Goal: Information Seeking & Learning: Find specific fact

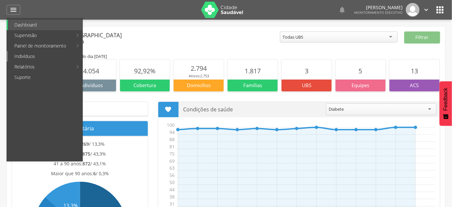
click at [30, 59] on link "Indivíduos" at bounding box center [45, 56] width 75 height 10
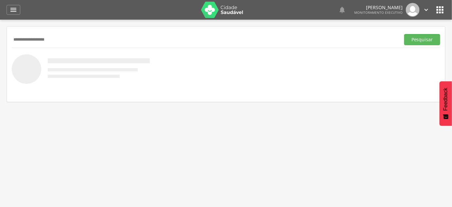
type input "**********"
click at [404, 34] on button "Pesquisar" at bounding box center [422, 39] width 36 height 11
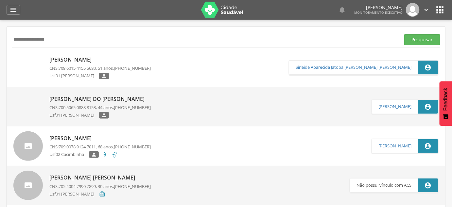
click at [93, 68] on span "708 6015 4155 5680" at bounding box center [77, 68] width 37 height 6
type input "**********"
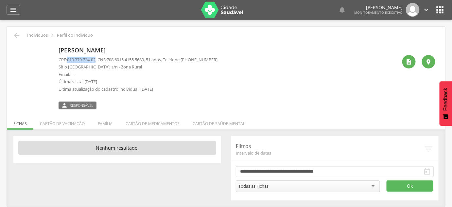
drag, startPoint x: 68, startPoint y: 60, endPoint x: 97, endPoint y: 60, distance: 29.8
click at [97, 60] on p "CPF: 019.379.724-02 , CNS: [PHONE_NUMBER] , 51 anos, Telefone: [PHONE_NUMBER]" at bounding box center [138, 60] width 159 height 6
copy span "019.379.724-02"
drag, startPoint x: 110, startPoint y: 58, endPoint x: 151, endPoint y: 59, distance: 40.6
click at [151, 59] on p "CPF: 019.379.724-02 , CNS: [PHONE_NUMBER] , 51 anos, Telefone: [PHONE_NUMBER]" at bounding box center [138, 60] width 159 height 6
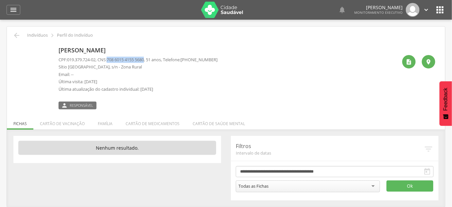
copy p "708 6015 4155 5680"
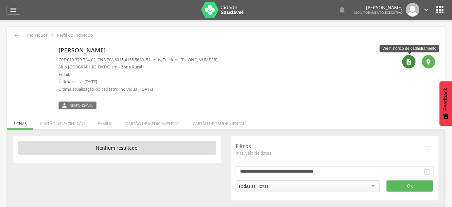
click at [410, 62] on icon "" at bounding box center [409, 62] width 7 height 7
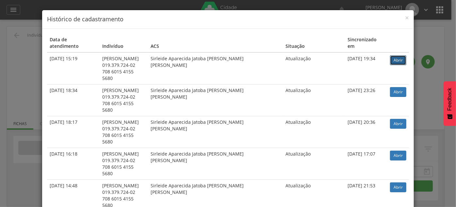
click at [392, 55] on link "Abrir" at bounding box center [398, 60] width 16 height 10
click at [15, 48] on div "× Histórico de cadastramento Data de atendimento Indivíduo ACS Situação Sincron…" at bounding box center [228, 103] width 456 height 207
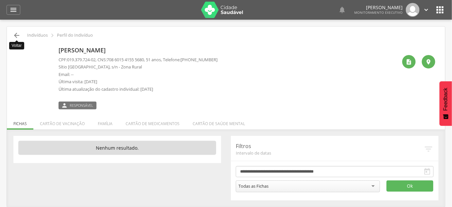
click at [18, 36] on icon "" at bounding box center [17, 35] width 8 height 8
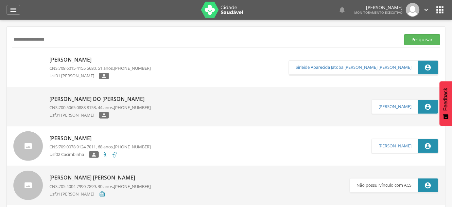
click at [20, 39] on input "**********" at bounding box center [205, 39] width 386 height 11
paste input "text"
click at [404, 34] on button "Pesquisar" at bounding box center [422, 39] width 36 height 11
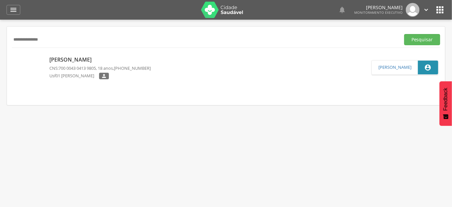
click at [86, 71] on div "[PERSON_NAME] CNS: 700 0043 0413 9805 , 18 anos, [PHONE_NUMBER] Usf01 [PERSON_N…" at bounding box center [99, 67] width 101 height 27
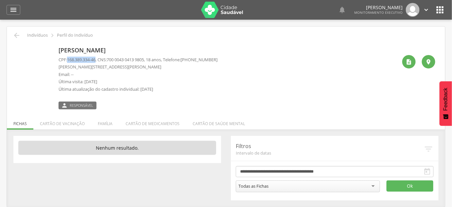
drag, startPoint x: 68, startPoint y: 60, endPoint x: 98, endPoint y: 60, distance: 30.1
click at [95, 60] on span "168.389.334-46" at bounding box center [81, 60] width 28 height 6
copy span "168.389.334-46"
click at [80, 53] on p "[PERSON_NAME]" at bounding box center [138, 50] width 159 height 9
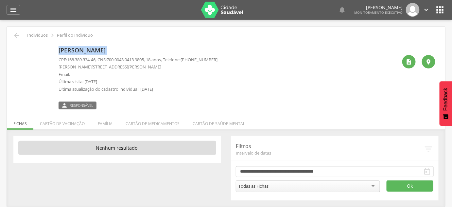
click at [80, 53] on p "[PERSON_NAME]" at bounding box center [138, 50] width 159 height 9
copy div "[PERSON_NAME]"
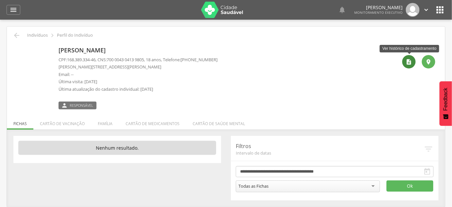
click at [408, 60] on icon "" at bounding box center [409, 62] width 7 height 7
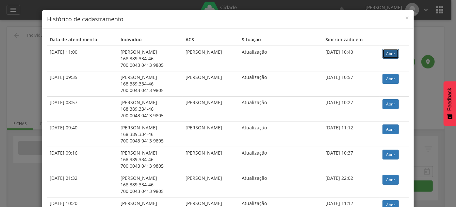
click at [390, 53] on link "Abrir" at bounding box center [391, 54] width 16 height 10
click at [0, 48] on div "× Histórico de cadastramento Data de atendimento Indivíduo ACS Situação Sincron…" at bounding box center [228, 103] width 456 height 207
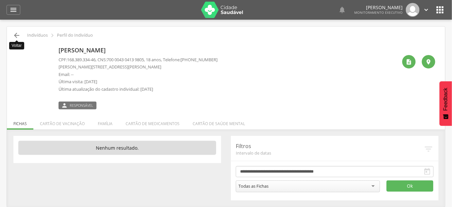
click at [19, 35] on icon "" at bounding box center [17, 35] width 8 height 8
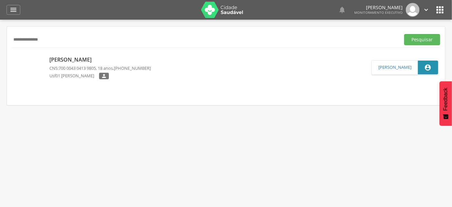
click at [23, 43] on input "**********" at bounding box center [205, 39] width 386 height 11
click at [404, 34] on button "Pesquisar" at bounding box center [422, 39] width 36 height 11
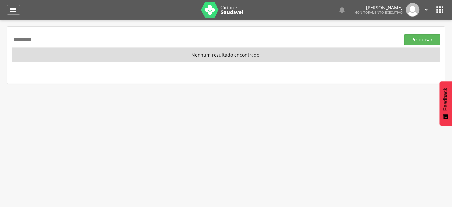
click at [31, 41] on input "**********" at bounding box center [205, 39] width 386 height 11
click at [404, 34] on button "Pesquisar" at bounding box center [422, 39] width 36 height 11
click at [18, 40] on input "**********" at bounding box center [205, 39] width 386 height 11
click at [404, 34] on button "Pesquisar" at bounding box center [422, 39] width 36 height 11
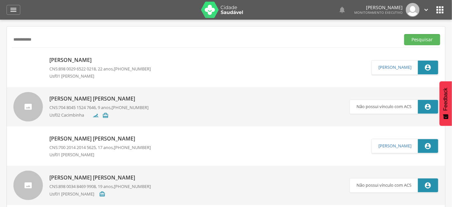
click at [63, 66] on span "898 0029 6522 0218" at bounding box center [77, 69] width 37 height 6
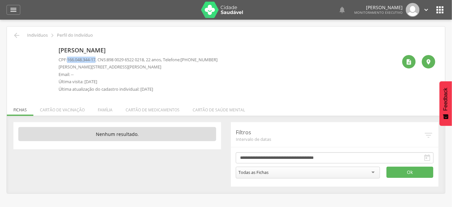
drag, startPoint x: 70, startPoint y: 60, endPoint x: 99, endPoint y: 60, distance: 28.8
click at [99, 60] on p "CPF: 166.048.344-17 , CNS: [PHONE_NUMBER] , 22 anos, Telefone: [PHONE_NUMBER]" at bounding box center [138, 60] width 159 height 6
copy span "166.048.344-17"
click at [120, 49] on p "[PERSON_NAME]" at bounding box center [138, 50] width 159 height 9
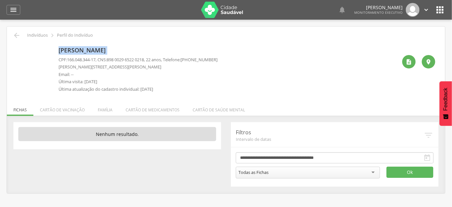
click at [120, 49] on p "[PERSON_NAME]" at bounding box center [138, 50] width 159 height 9
copy div "[PERSON_NAME]"
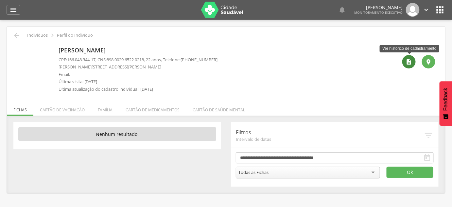
click at [404, 65] on div "" at bounding box center [408, 61] width 13 height 13
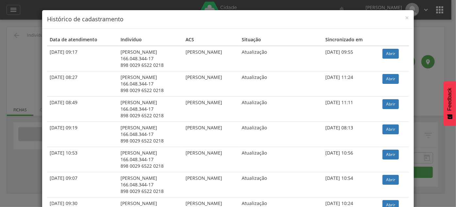
click at [393, 49] on link "Abrir" at bounding box center [391, 54] width 16 height 10
click at [25, 54] on div "× Histórico de cadastramento Data de atendimento Indivíduo ACS Situação Sincron…" at bounding box center [228, 103] width 456 height 207
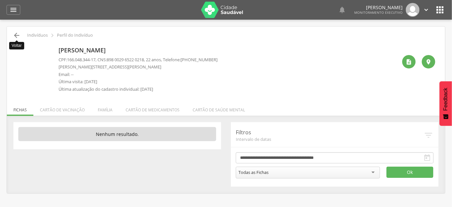
click at [17, 36] on icon "" at bounding box center [17, 35] width 8 height 8
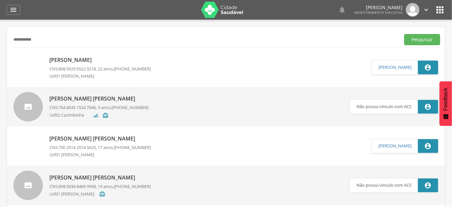
click at [16, 39] on input "**********" at bounding box center [205, 39] width 386 height 11
click at [404, 34] on button "Pesquisar" at bounding box center [422, 39] width 36 height 11
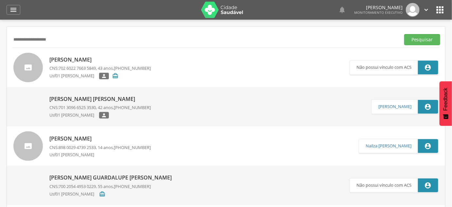
click at [75, 40] on input "**********" at bounding box center [205, 39] width 386 height 11
click at [404, 34] on button "Pesquisar" at bounding box center [422, 39] width 36 height 11
click at [75, 40] on input "**********" at bounding box center [205, 39] width 386 height 11
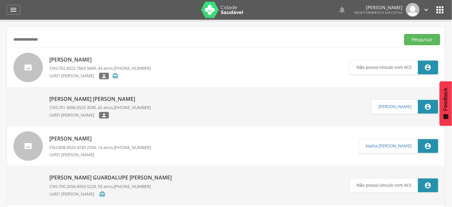
click at [404, 34] on button "Pesquisar" at bounding box center [422, 39] width 36 height 11
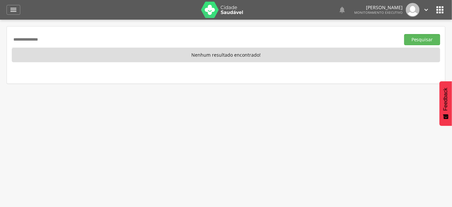
click at [29, 42] on input "**********" at bounding box center [205, 39] width 386 height 11
click at [40, 40] on input "**********" at bounding box center [205, 39] width 386 height 11
click at [55, 41] on input "**********" at bounding box center [205, 39] width 386 height 11
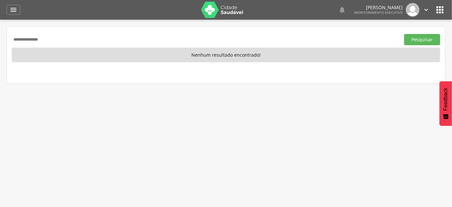
click at [42, 38] on input "**********" at bounding box center [205, 39] width 386 height 11
type input "**********"
click at [404, 34] on button "Pesquisar" at bounding box center [422, 39] width 36 height 11
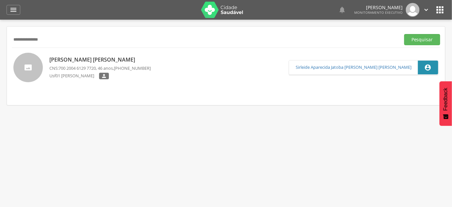
click at [60, 59] on p "[PERSON_NAME] [PERSON_NAME]" at bounding box center [99, 60] width 101 height 8
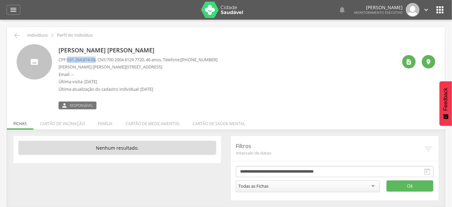
drag, startPoint x: 68, startPoint y: 60, endPoint x: 98, endPoint y: 61, distance: 30.4
click at [98, 61] on p "CPF: 031.264.874-08 , CNS: [PHONE_NUMBER] , 46 anos, Telefone: [PHONE_NUMBER]" at bounding box center [138, 60] width 159 height 6
copy span "031.264.874-08"
click at [117, 51] on p "[PERSON_NAME] [PERSON_NAME]" at bounding box center [138, 50] width 159 height 9
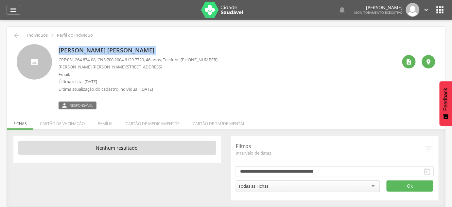
click at [117, 51] on p "[PERSON_NAME] [PERSON_NAME]" at bounding box center [138, 50] width 159 height 9
copy div "[PERSON_NAME] [PERSON_NAME]"
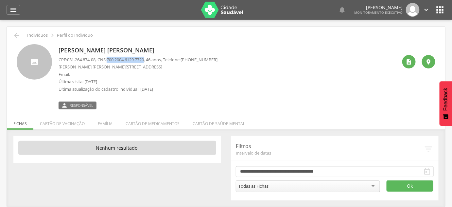
drag, startPoint x: 111, startPoint y: 60, endPoint x: 150, endPoint y: 61, distance: 39.2
click at [150, 61] on p "CPF: 031.264.874-08 , CNS: [PHONE_NUMBER] , 46 anos, Telefone: [PHONE_NUMBER]" at bounding box center [138, 60] width 159 height 6
copy span "700 2004 6129 7720"
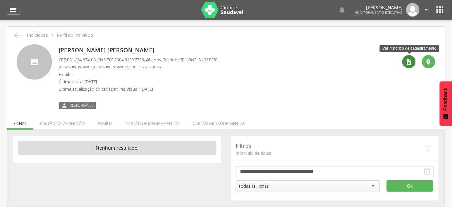
click at [415, 61] on div "" at bounding box center [408, 61] width 13 height 13
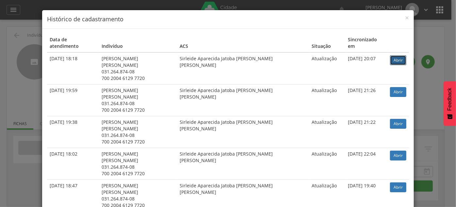
click at [391, 55] on link "Abrir" at bounding box center [398, 60] width 16 height 10
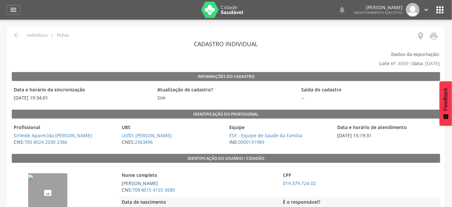
drag, startPoint x: 165, startPoint y: 180, endPoint x: 122, endPoint y: 180, distance: 42.8
click at [122, 180] on span "[PERSON_NAME]" at bounding box center [199, 183] width 158 height 7
copy link "[PERSON_NAME]"
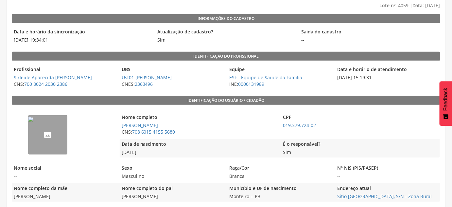
scroll to position [59, 0]
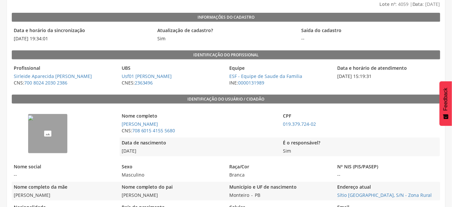
drag, startPoint x: 271, startPoint y: 194, endPoint x: 225, endPoint y: 195, distance: 46.1
click at [225, 195] on div "Nome completo da mãe Maria Bezerra Dias Nome completo do pai Sebastião Dias Sal…" at bounding box center [226, 190] width 428 height 19
click at [280, 194] on div "Município e UF de nascimento Monteiro - PB" at bounding box center [279, 190] width 105 height 19
drag, startPoint x: 280, startPoint y: 194, endPoint x: 231, endPoint y: 197, distance: 48.8
click at [231, 197] on div "Município e UF de nascimento Monteiro - PB" at bounding box center [279, 190] width 105 height 19
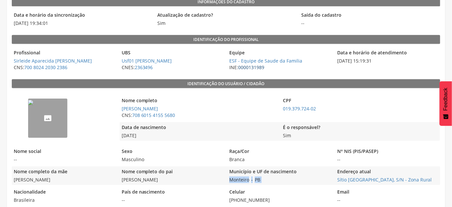
scroll to position [89, 0]
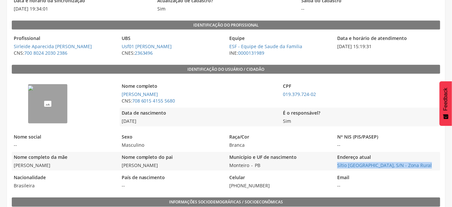
drag, startPoint x: 334, startPoint y: 167, endPoint x: 422, endPoint y: 167, distance: 87.3
click at [422, 167] on div "Nome completo da mãe Maria Bezerra Dias Nome completo do pai Sebastião Dias Sal…" at bounding box center [226, 161] width 428 height 19
copy link "Sítio Alto da Boa Vista, S/N - Zona Rural"
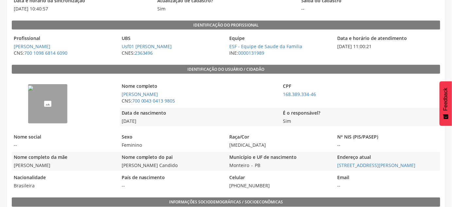
click at [268, 166] on div "Município e UF de nascimento Monteiro - PB" at bounding box center [279, 161] width 105 height 19
copy div "Monteiro - PB"
drag, startPoint x: 181, startPoint y: 101, endPoint x: 132, endPoint y: 102, distance: 49.4
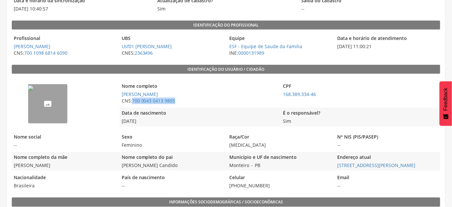
click at [132, 102] on span "CNS: 700 0043 0413 9805" at bounding box center [199, 100] width 158 height 7
copy span "700 0043 0413 9805"
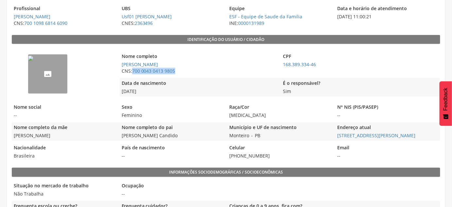
drag, startPoint x: 337, startPoint y: 134, endPoint x: 437, endPoint y: 136, distance: 99.4
click at [437, 136] on span "[PERSON_NAME][STREET_ADDRESS][PERSON_NAME]" at bounding box center [387, 135] width 105 height 7
copy link "[PERSON_NAME][STREET_ADDRESS][PERSON_NAME]"
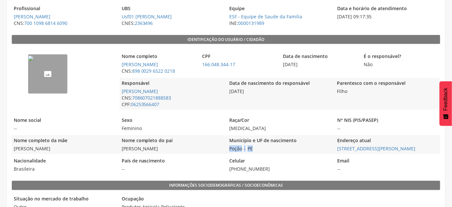
drag, startPoint x: 259, startPoint y: 150, endPoint x: 228, endPoint y: 148, distance: 31.5
click at [228, 148] on div "Município e UF de nascimento Poção - PE" at bounding box center [279, 144] width 105 height 19
copy div "Poção - PE"
drag, startPoint x: 191, startPoint y: 72, endPoint x: 132, endPoint y: 69, distance: 58.6
click at [132, 69] on span "CNS: 898 0029 6522 0218" at bounding box center [158, 71] width 77 height 7
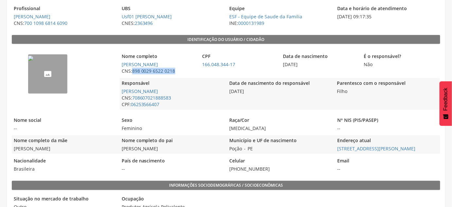
copy link "898 0029 6522 0218"
drag, startPoint x: 270, startPoint y: 150, endPoint x: 261, endPoint y: 152, distance: 9.0
click at [228, 153] on div "Município e UF de nascimento Poção - PE" at bounding box center [279, 144] width 105 height 19
click at [334, 158] on div "Nacionalidade Brasileira País de nascimento -- Celular (83) 99942-7795 Email --" at bounding box center [226, 164] width 428 height 19
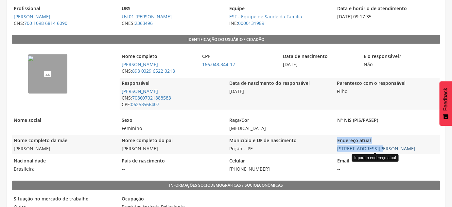
drag, startPoint x: 331, startPoint y: 149, endPoint x: 386, endPoint y: 150, distance: 54.6
click at [377, 150] on div "Nome completo da mãe Maria Lindomar Gouveia Ramos Nome completo do pai Jose Ade…" at bounding box center [226, 144] width 428 height 19
click at [412, 150] on link "[PERSON_NAME][STREET_ADDRESS][PERSON_NAME]" at bounding box center [376, 148] width 78 height 6
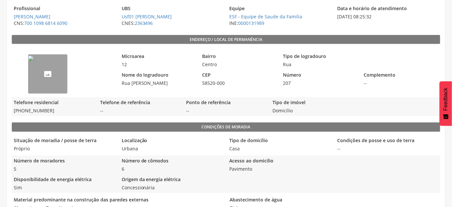
scroll to position [137, 0]
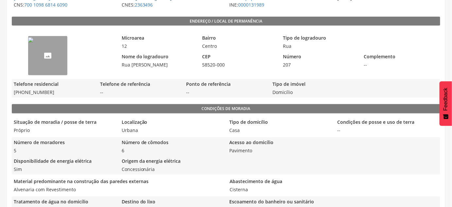
scroll to position [119, 0]
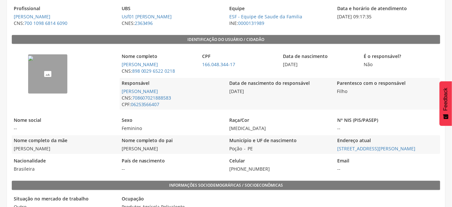
click at [408, 161] on legend "Email" at bounding box center [387, 161] width 105 height 8
drag, startPoint x: 417, startPoint y: 148, endPoint x: 337, endPoint y: 150, distance: 79.5
click at [337, 150] on span "[PERSON_NAME][STREET_ADDRESS][PERSON_NAME]" at bounding box center [387, 148] width 105 height 7
copy link "[PERSON_NAME][STREET_ADDRESS][PERSON_NAME]"
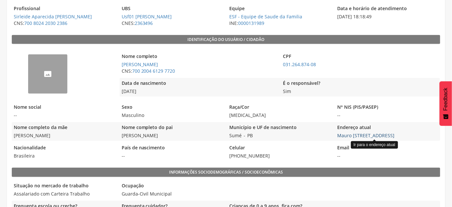
drag, startPoint x: 331, startPoint y: 137, endPoint x: 402, endPoint y: 136, distance: 70.9
click at [399, 137] on div "Nome completo da mãe Maria de Lourdes Moura Nome completo do pai Vicente Andrad…" at bounding box center [226, 131] width 428 height 19
click at [425, 136] on span "Mauro Severiano Leite, 21 - Centro Ir para o endereço atual" at bounding box center [387, 135] width 105 height 7
drag, startPoint x: 424, startPoint y: 137, endPoint x: 337, endPoint y: 137, distance: 86.6
click at [337, 137] on span "Mauro Severiano Leite, 21 - Centro Ir para o endereço atual" at bounding box center [387, 135] width 105 height 7
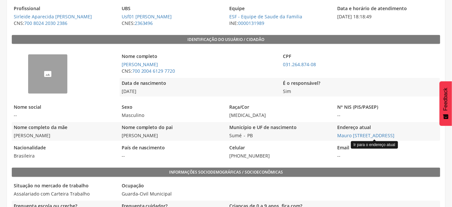
copy link "[PERSON_NAME] [PERSON_NAME][STREET_ADDRESS]"
drag, startPoint x: 258, startPoint y: 134, endPoint x: 227, endPoint y: 135, distance: 31.1
click at [227, 135] on div "Nome completo da mãe Maria de Lourdes Moura Nome completo do pai Vicente Andrad…" at bounding box center [226, 131] width 428 height 19
copy div "Sumé - PB"
click at [255, 134] on div "Município e UF de nascimento Sumé - PB" at bounding box center [279, 131] width 105 height 19
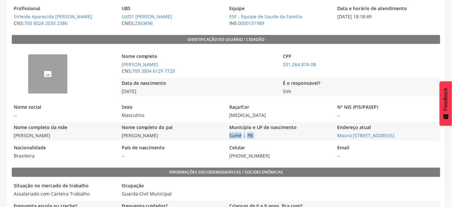
drag, startPoint x: 255, startPoint y: 134, endPoint x: 230, endPoint y: 134, distance: 25.2
click at [230, 134] on div "Município e UF de nascimento Sumé - PB" at bounding box center [279, 131] width 105 height 19
